Goal: Transaction & Acquisition: Book appointment/travel/reservation

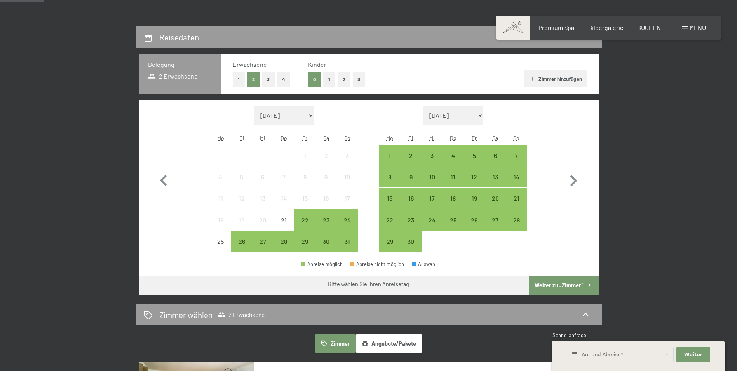
scroll to position [159, 0]
click at [518, 156] on div "7" at bounding box center [515, 161] width 19 height 19
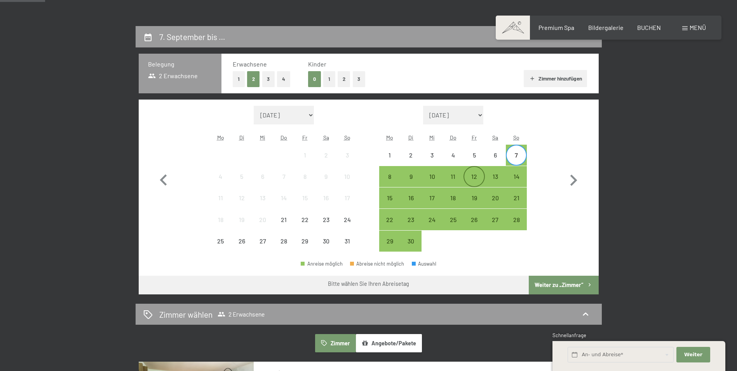
click at [471, 179] on div "12" at bounding box center [473, 182] width 19 height 19
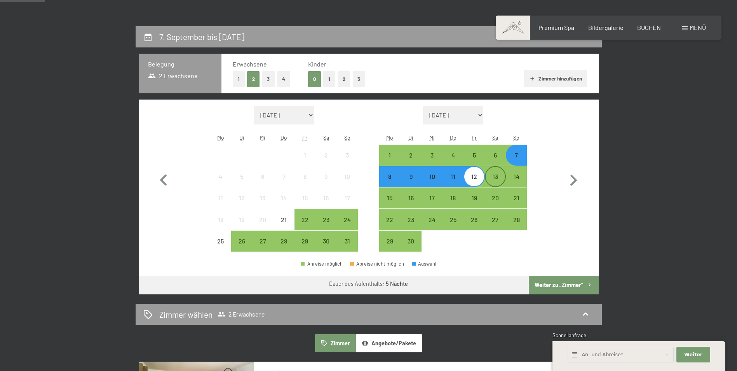
click at [494, 183] on div "13" at bounding box center [494, 182] width 19 height 19
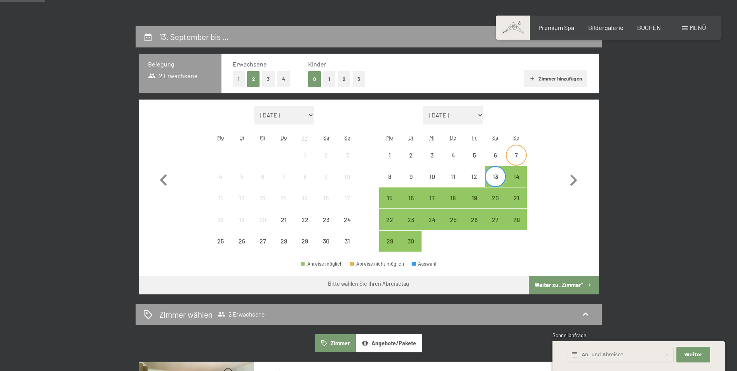
click at [519, 159] on div "7" at bounding box center [515, 161] width 19 height 19
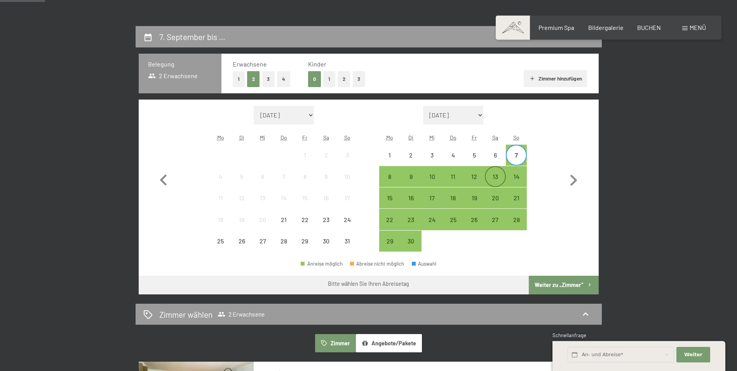
click at [497, 180] on div "13" at bounding box center [494, 182] width 19 height 19
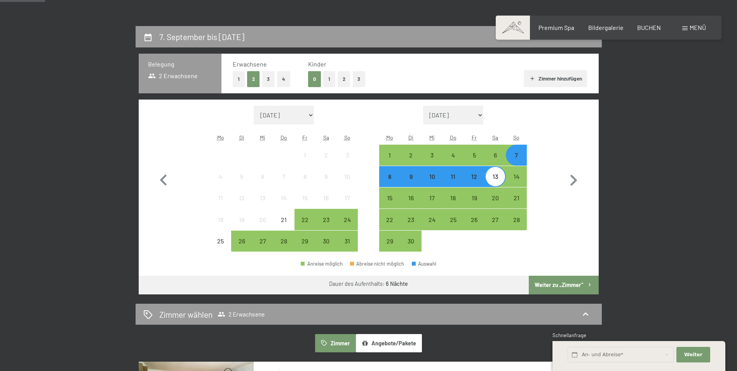
click at [558, 286] on button "Weiter zu „Zimmer“" at bounding box center [564, 284] width 70 height 19
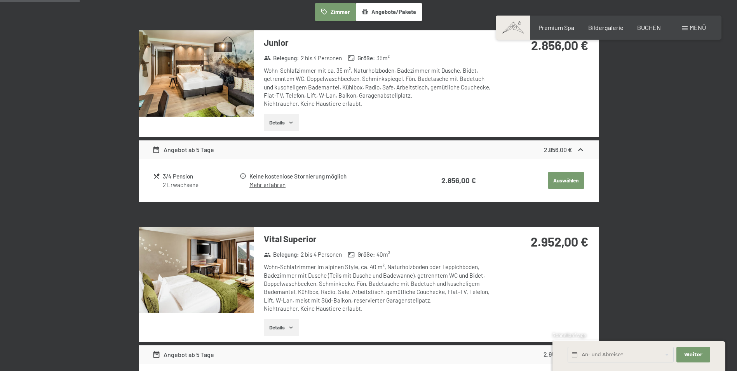
scroll to position [0, 0]
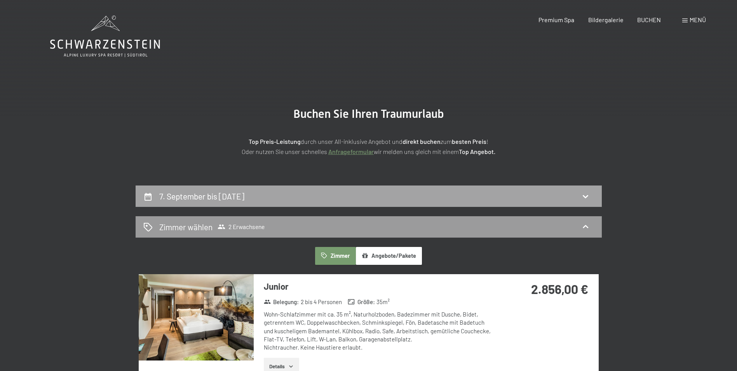
click at [589, 194] on icon at bounding box center [585, 195] width 9 height 9
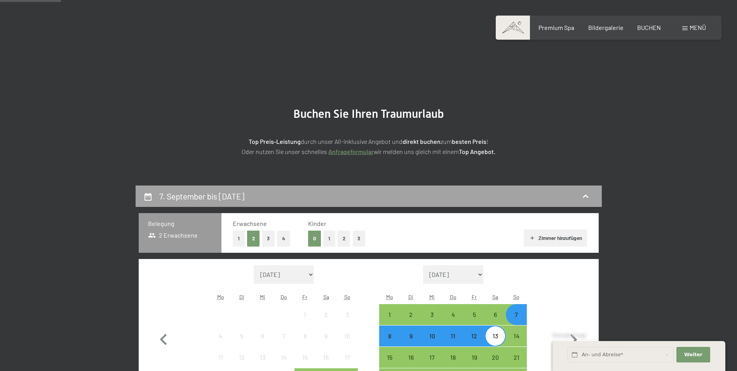
scroll to position [185, 0]
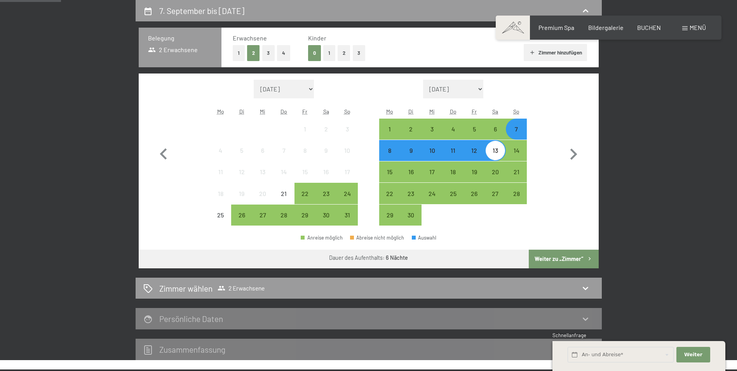
click at [522, 132] on div "7" at bounding box center [515, 135] width 19 height 19
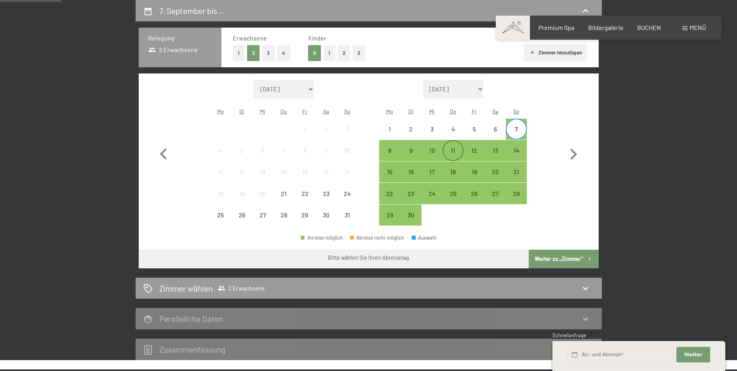
click at [457, 149] on div "11" at bounding box center [452, 156] width 19 height 19
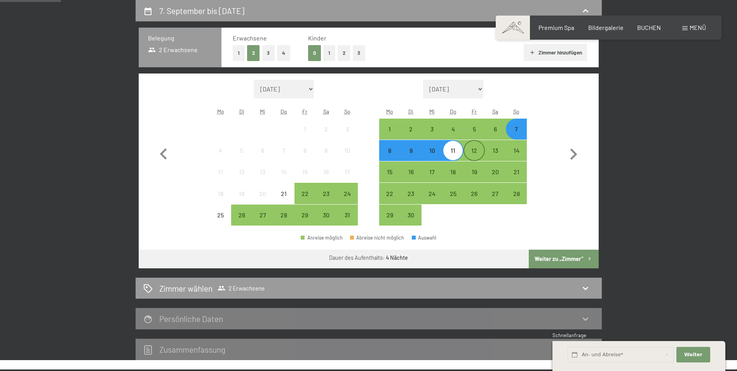
click at [471, 151] on div "12" at bounding box center [473, 156] width 19 height 19
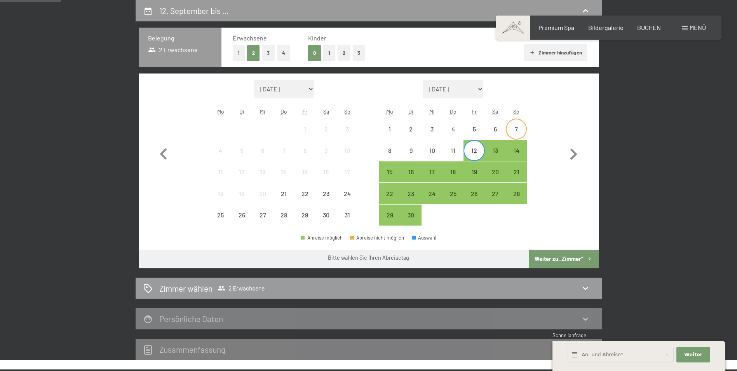
click at [517, 130] on div "7" at bounding box center [515, 135] width 19 height 19
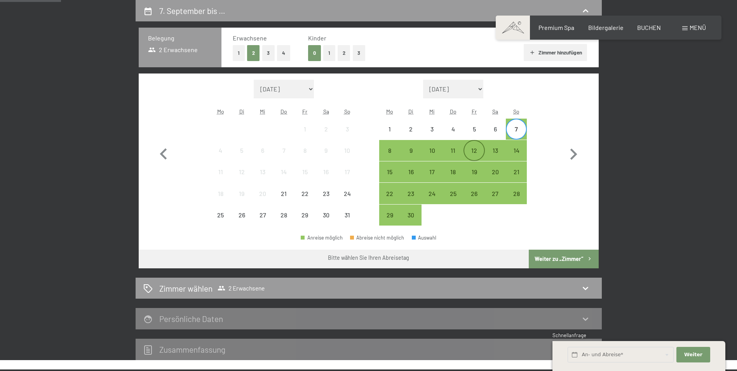
click at [475, 148] on div "12" at bounding box center [473, 156] width 19 height 19
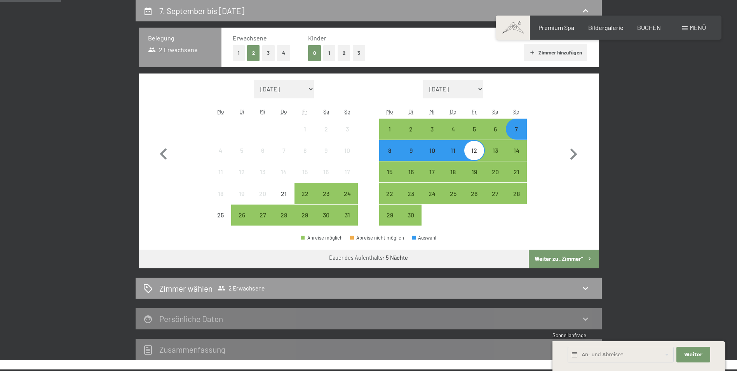
click at [557, 259] on button "Weiter zu „Zimmer“" at bounding box center [564, 258] width 70 height 19
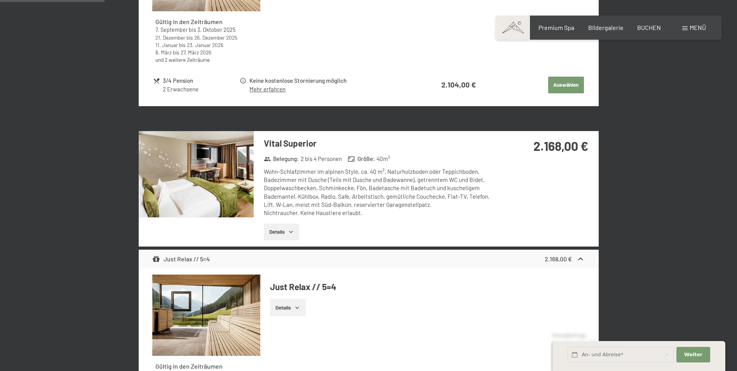
scroll to position [480, 0]
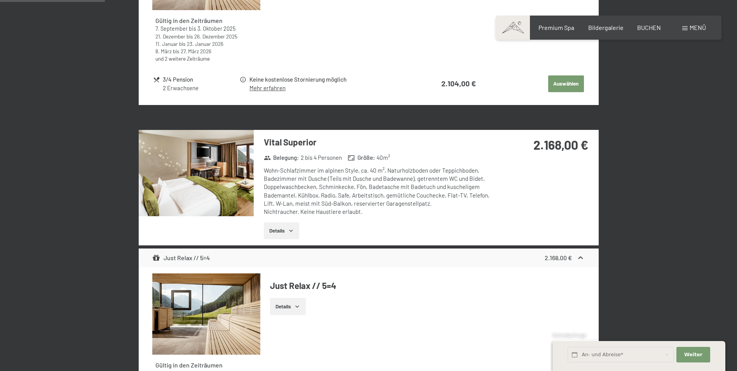
click at [282, 231] on button "Details" at bounding box center [281, 230] width 35 height 17
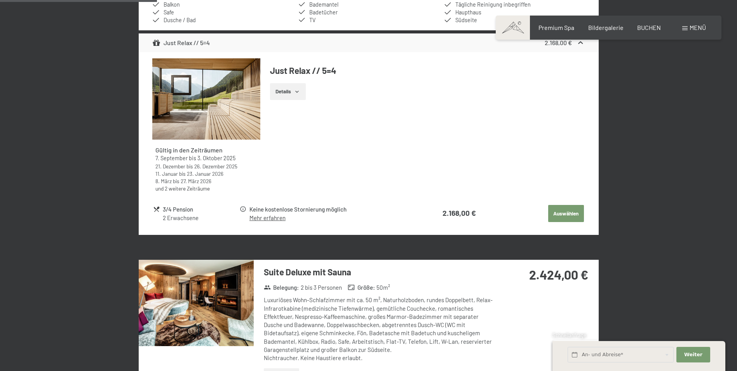
scroll to position [790, 0]
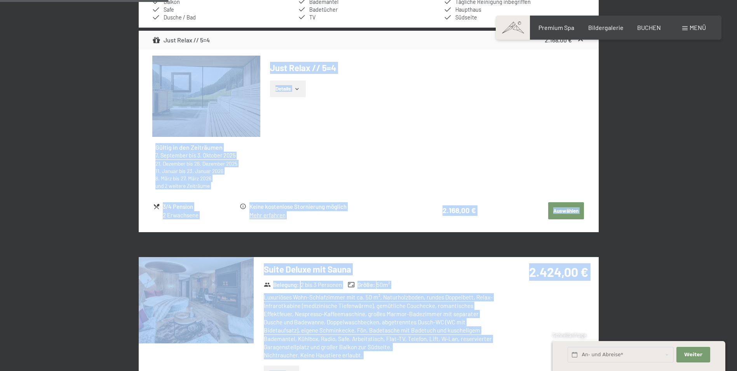
drag, startPoint x: 282, startPoint y: 231, endPoint x: 585, endPoint y: 250, distance: 303.5
drag, startPoint x: 585, startPoint y: 250, endPoint x: 559, endPoint y: 209, distance: 48.7
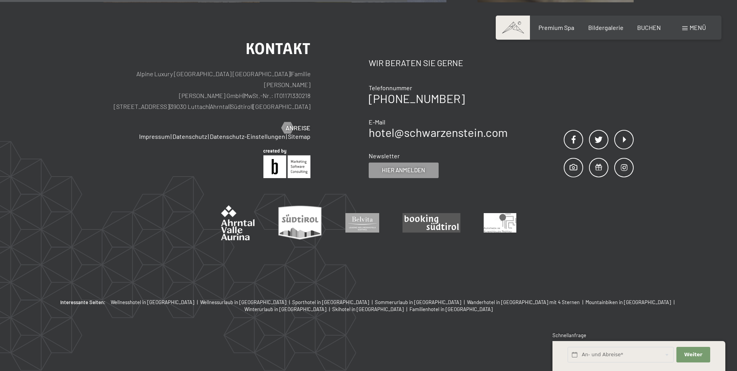
scroll to position [185, 0]
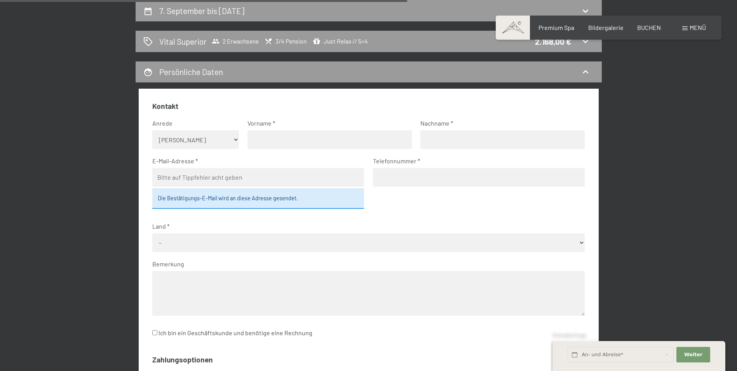
click at [190, 137] on select "Keine Angabe Frau Herr" at bounding box center [195, 139] width 87 height 19
select select "m"
click at [152, 130] on select "Keine Angabe Frau Herr" at bounding box center [195, 139] width 87 height 19
click at [258, 141] on input "text" at bounding box center [329, 139] width 164 height 19
type input "Ulrich"
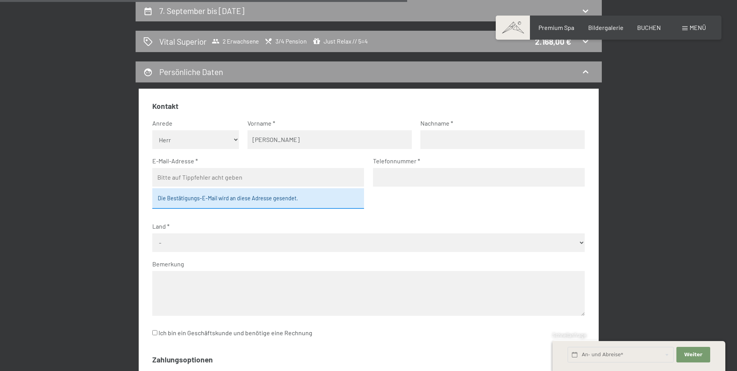
type input "Leuchs"
type input "uleuchs@gmail.com"
type input "015153804890"
select select "DEU"
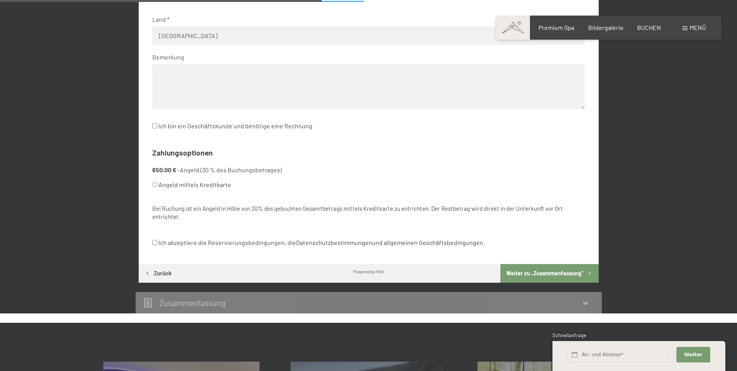
scroll to position [392, 0]
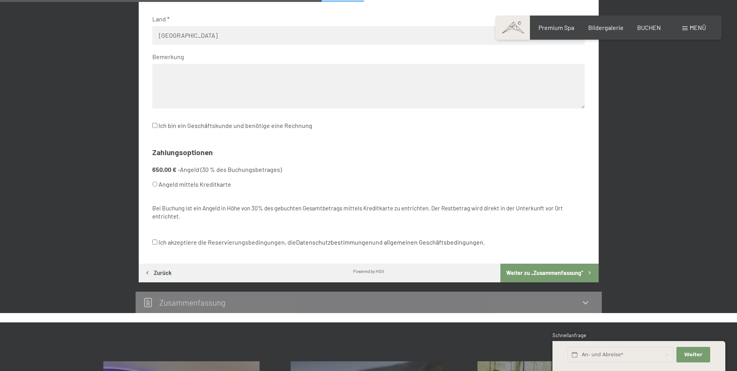
click at [156, 240] on input "Ich akzeptiere die Reservierungsbedingungen, die Datenschutzbestimmungen und al…" at bounding box center [154, 241] width 5 height 5
checkbox input "true"
click at [154, 184] on input "Angeld mittels Kreditkarte" at bounding box center [154, 183] width 5 height 5
radio input "true"
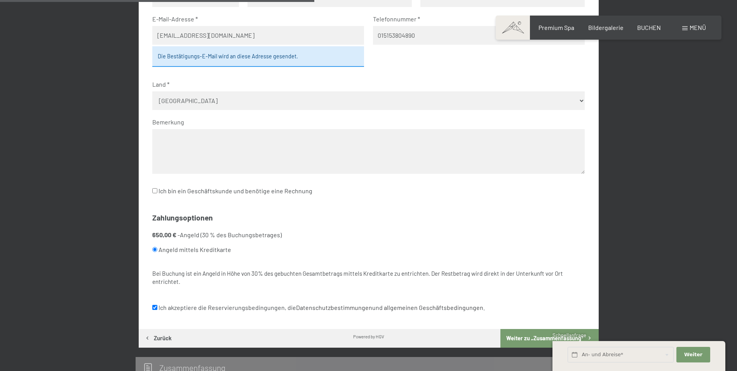
scroll to position [388, 0]
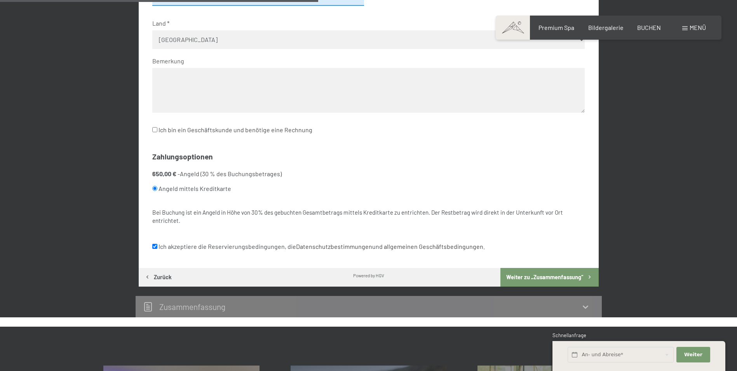
click at [561, 276] on button "Weiter zu „Zusammen­fassung“" at bounding box center [549, 277] width 98 height 19
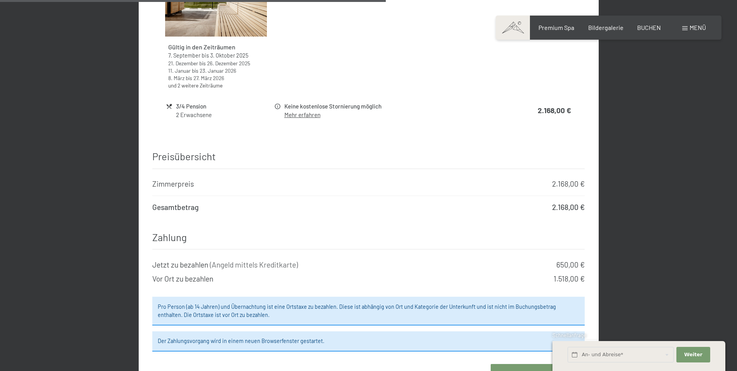
scroll to position [651, 0]
click at [526, 364] on button "Zahlungspflichtig buchen" at bounding box center [538, 373] width 94 height 20
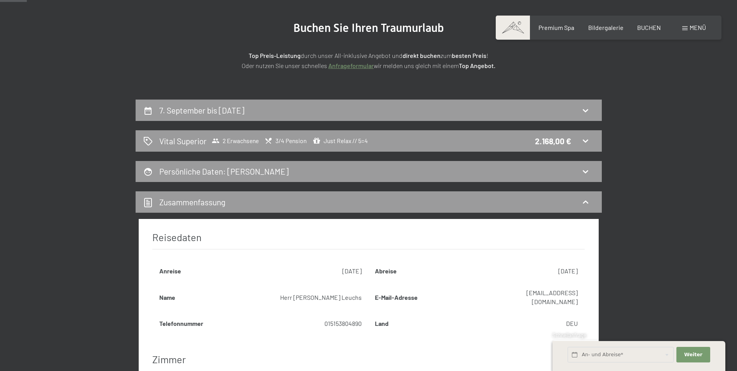
scroll to position [20, 0]
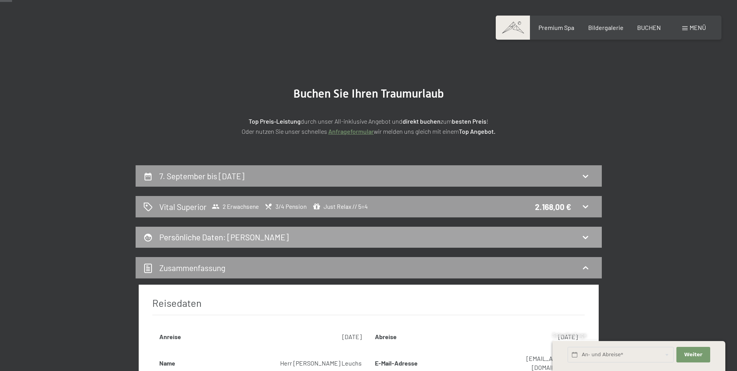
click at [588, 235] on icon at bounding box center [585, 236] width 9 height 9
select select "m"
select select "DEU"
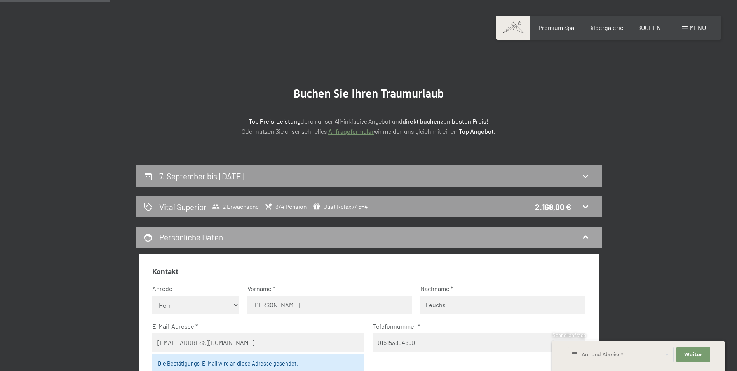
scroll to position [185, 0]
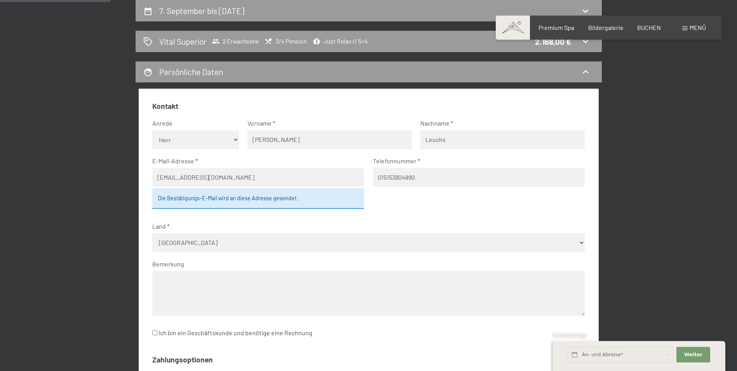
click at [236, 140] on select "Keine Angabe Frau Herr" at bounding box center [195, 139] width 87 height 19
select select "f"
click at [152, 130] on select "Keine Angabe Frau Herr" at bounding box center [195, 139] width 87 height 19
click at [271, 139] on input "Ulrich" at bounding box center [329, 139] width 164 height 19
type input "U"
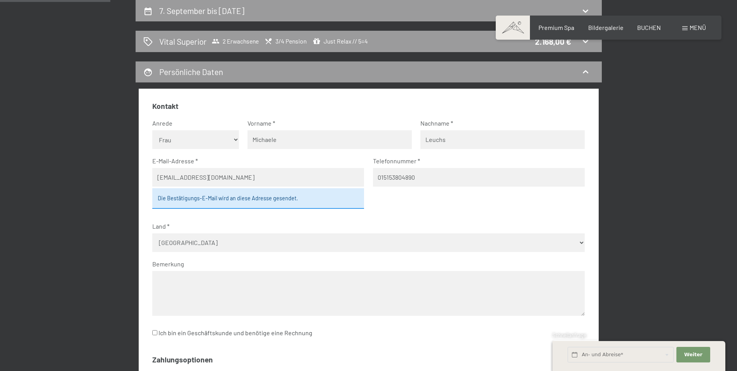
type input "Michaele"
click at [214, 176] on input "uleuchs@gmail.com" at bounding box center [258, 177] width 212 height 19
type input "u"
type input "michaele.leuchs@gmail.com"
click at [417, 177] on input "015153804890" at bounding box center [479, 177] width 212 height 19
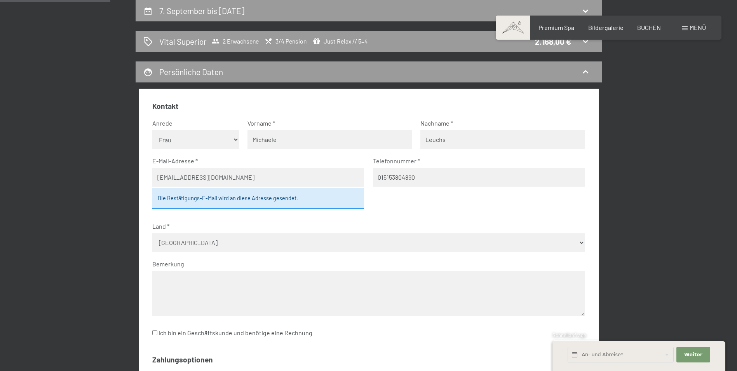
click at [378, 177] on input "015153804890" at bounding box center [479, 177] width 212 height 19
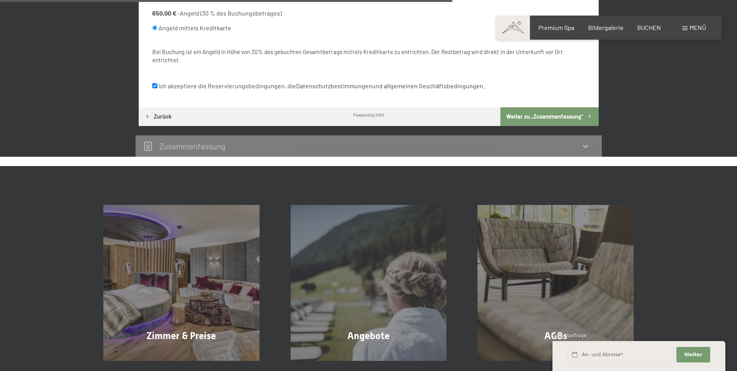
scroll to position [547, 0]
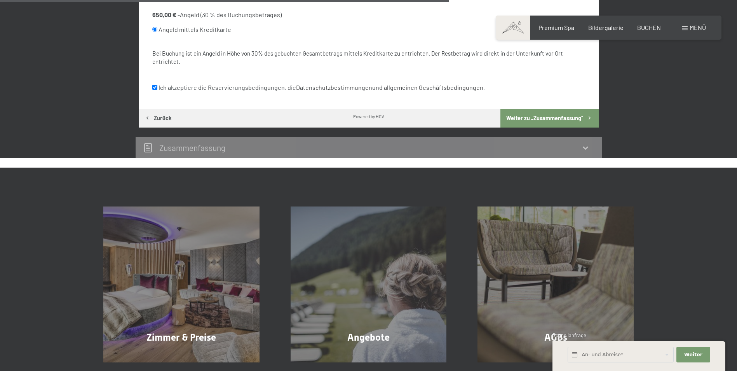
type input "01776001643 oder 015153804890"
click at [546, 113] on button "Weiter zu „Zusammen­fassung“" at bounding box center [549, 118] width 98 height 19
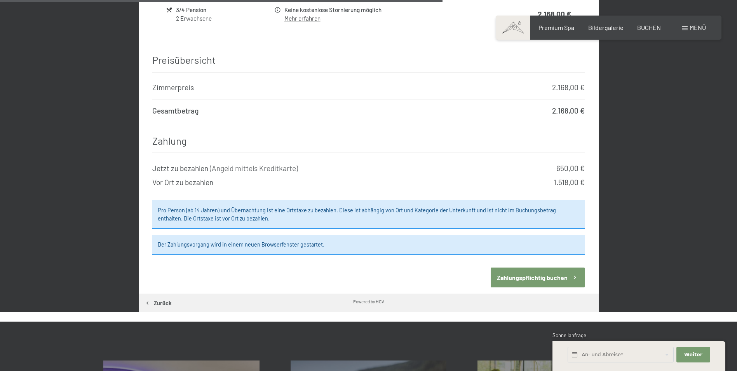
scroll to position [748, 0]
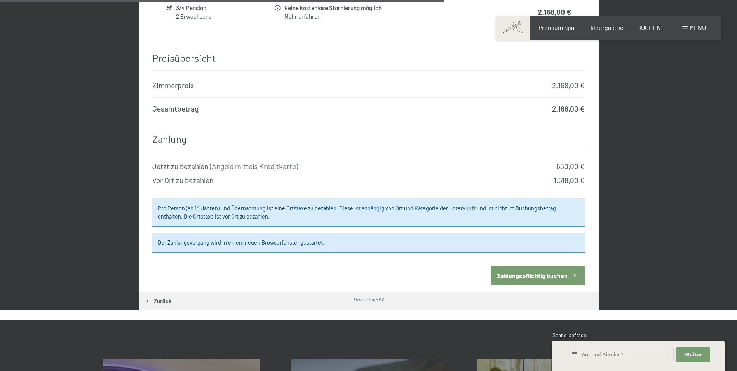
click at [556, 270] on button "Zahlungspflichtig buchen" at bounding box center [538, 275] width 94 height 20
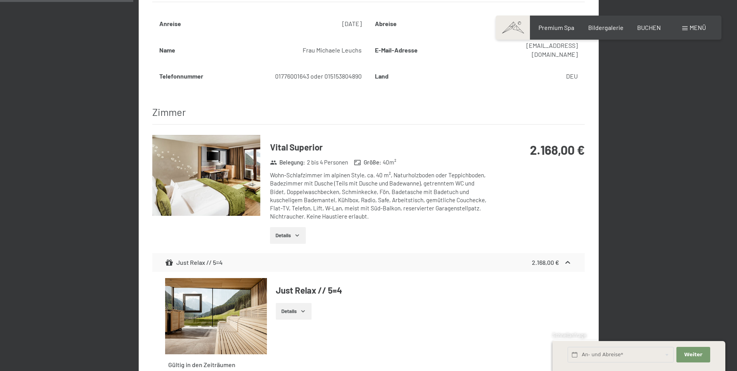
scroll to position [0, 0]
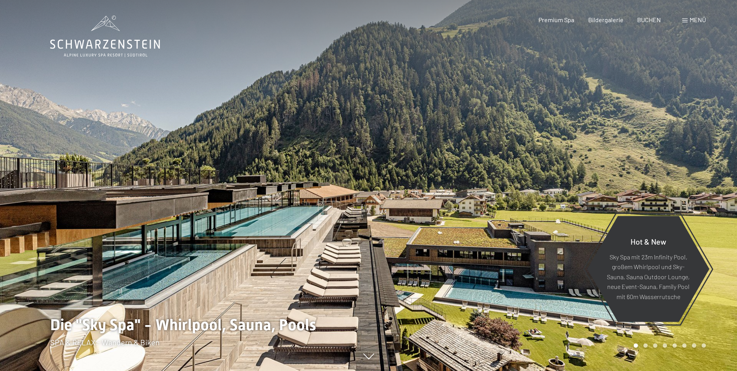
click at [690, 22] on span "Menü" at bounding box center [697, 19] width 16 height 7
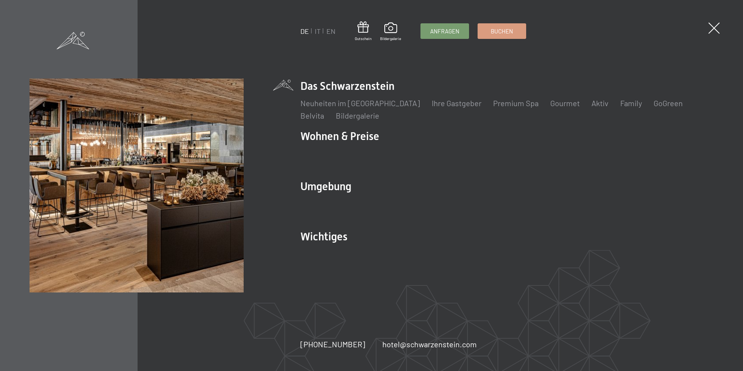
click at [690, 22] on div "Buchen Anfragen Premium Spa Bildergalerie BUCHEN Menü DE IT EN Gutschein Bilder…" at bounding box center [614, 20] width 195 height 9
click at [440, 31] on span "Anfragen" at bounding box center [444, 30] width 29 height 8
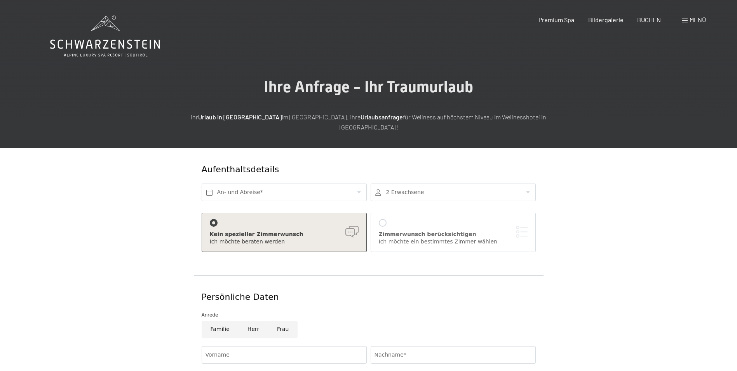
click at [690, 21] on span "Menü" at bounding box center [697, 19] width 16 height 7
